Goal: Book appointment/travel/reservation

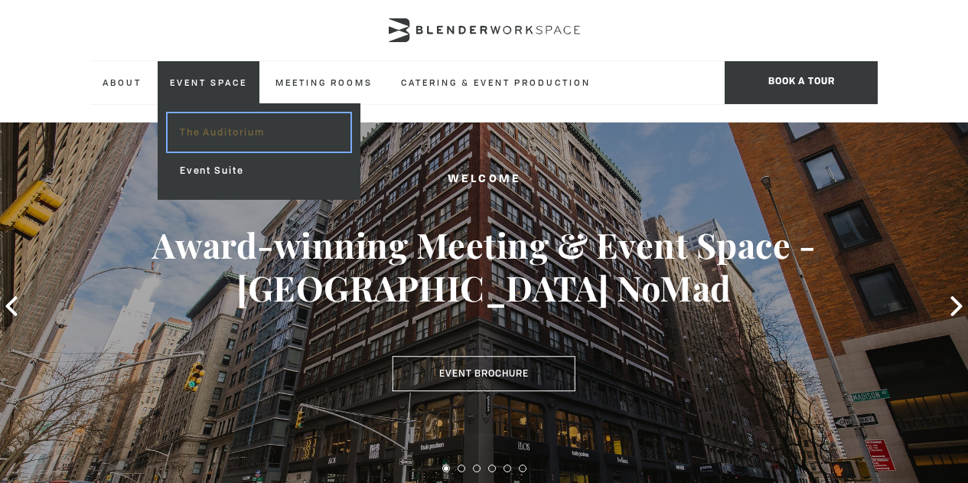
click at [236, 128] on link "The Auditorium" at bounding box center [259, 132] width 183 height 38
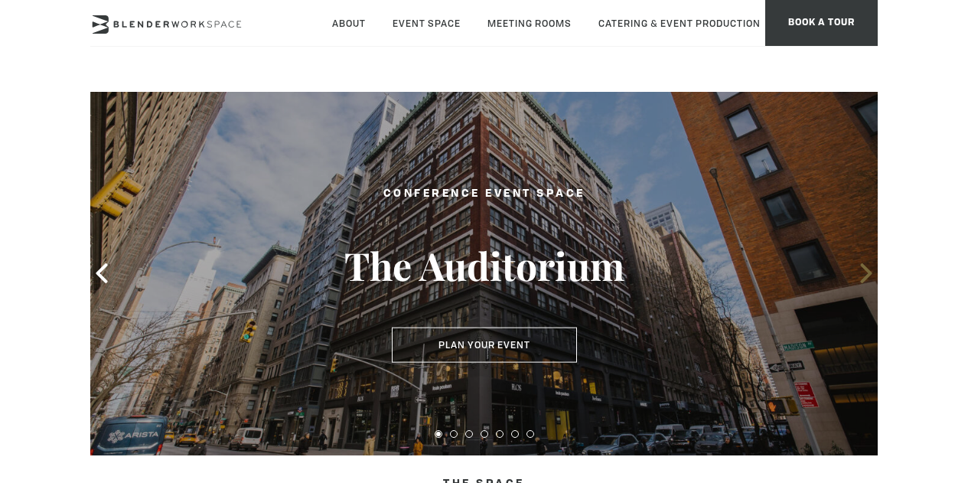
click at [862, 278] on icon at bounding box center [866, 273] width 20 height 20
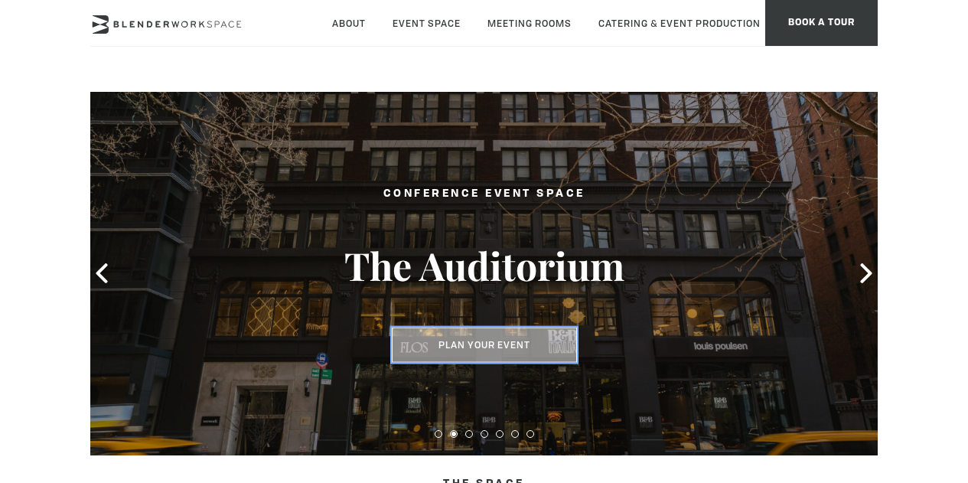
click at [516, 345] on button "Plan Your Event" at bounding box center [484, 344] width 185 height 35
